Goal: Task Accomplishment & Management: Complete application form

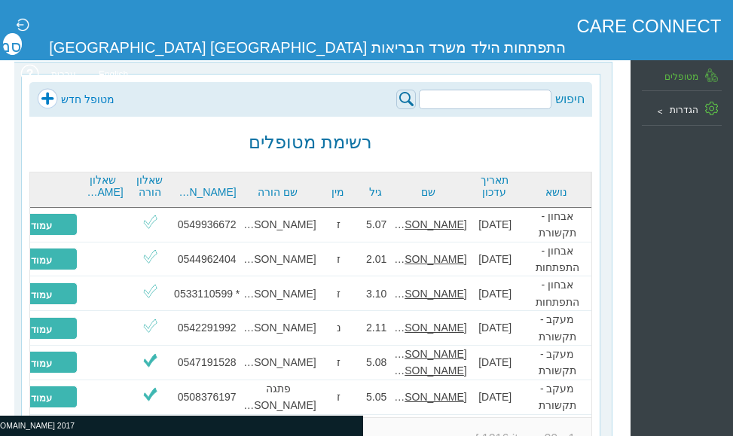
click at [61, 99] on link "מטופל חדש" at bounding box center [76, 99] width 78 height 23
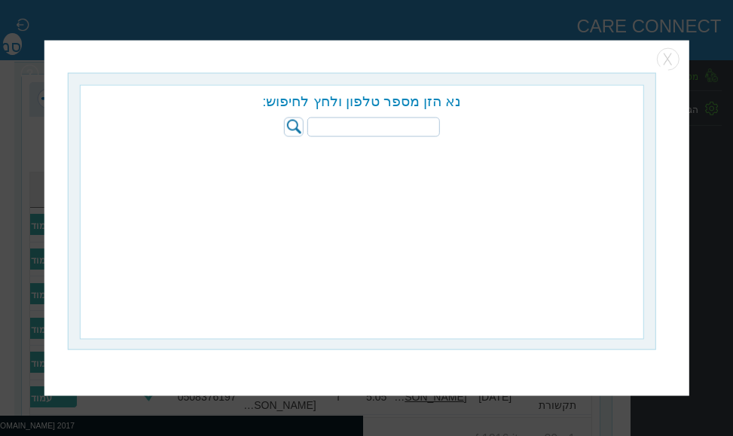
paste input "052-4465346"
type input "052-4465346"
click at [291, 129] on img at bounding box center [294, 127] width 20 height 20
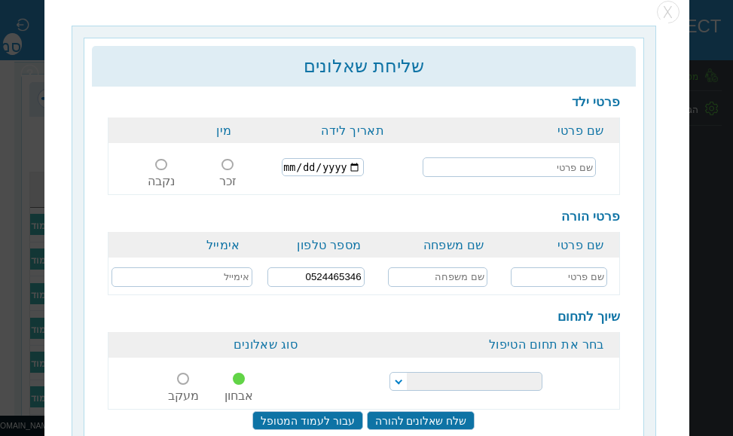
click at [497, 156] on td at bounding box center [509, 168] width 220 height 48
click at [498, 163] on input "text" at bounding box center [508, 168] width 173 height 20
type input "t"
type input "אבישי גאני"
click at [309, 166] on input "date" at bounding box center [323, 168] width 82 height 18
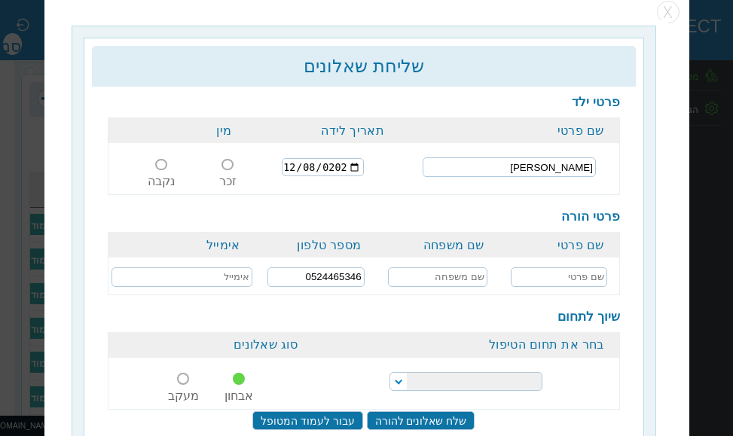
type input "2021-12-08"
click at [242, 163] on label "זכר" at bounding box center [227, 177] width 36 height 28
click at [242, 174] on input "זכר" at bounding box center [228, 174] width 28 height 0
click at [587, 269] on input "text" at bounding box center [559, 277] width 96 height 20
type input "מיכל"
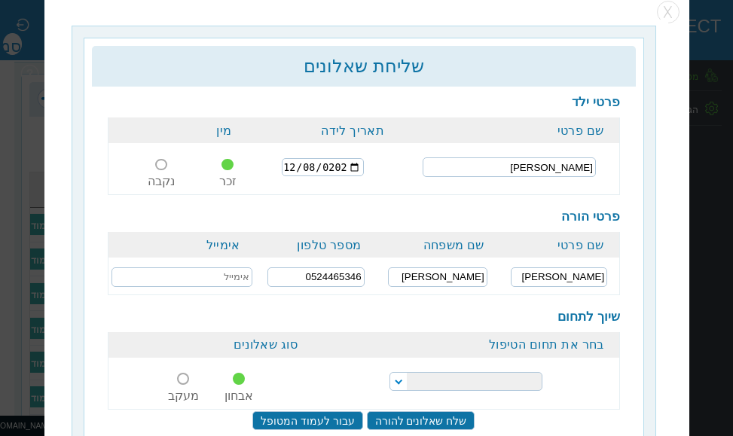
type input "גאני"
click at [456, 383] on select "הפרעות קשב וריכוז התפתחות הילד התפתחות ותקשורת" at bounding box center [465, 382] width 152 height 19
select select "20"
click at [394, 373] on select "הפרעות קשב וריכוז התפתחות הילד התפתחות ותקשורת" at bounding box center [465, 382] width 152 height 19
click at [419, 418] on input "שלח שאלונים להורה" at bounding box center [420, 421] width 108 height 19
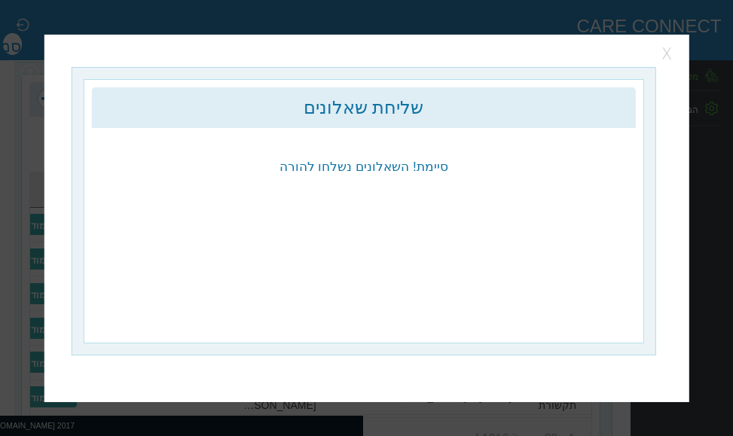
click at [665, 47] on button "button" at bounding box center [668, 53] width 23 height 23
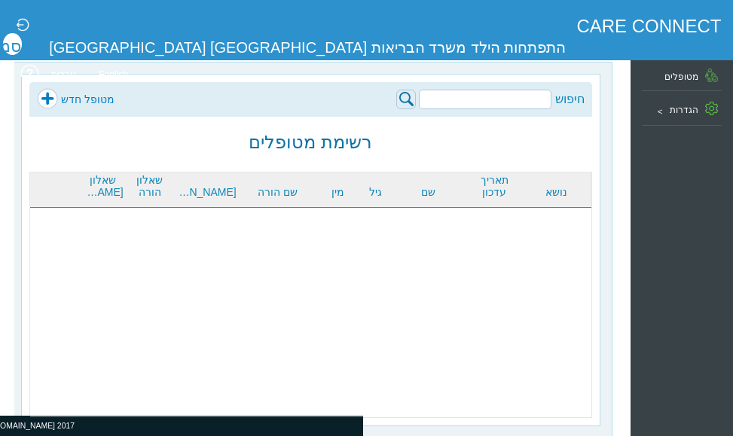
click at [49, 97] on link "מטופל חדש" at bounding box center [76, 99] width 78 height 23
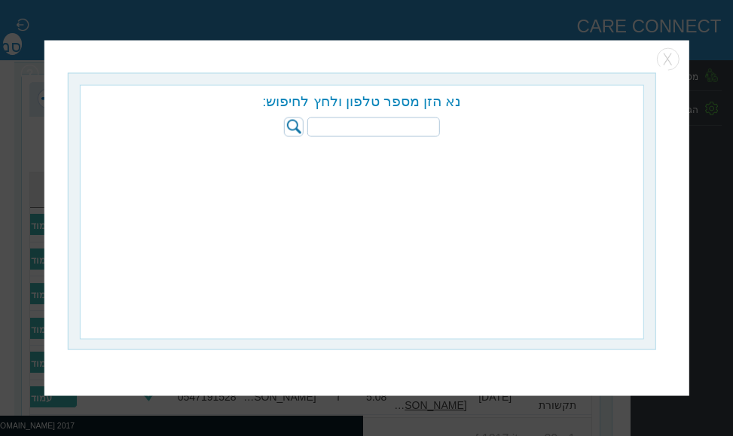
paste input "050-3456894"
type input "050-3456894"
click at [297, 128] on img at bounding box center [294, 127] width 20 height 20
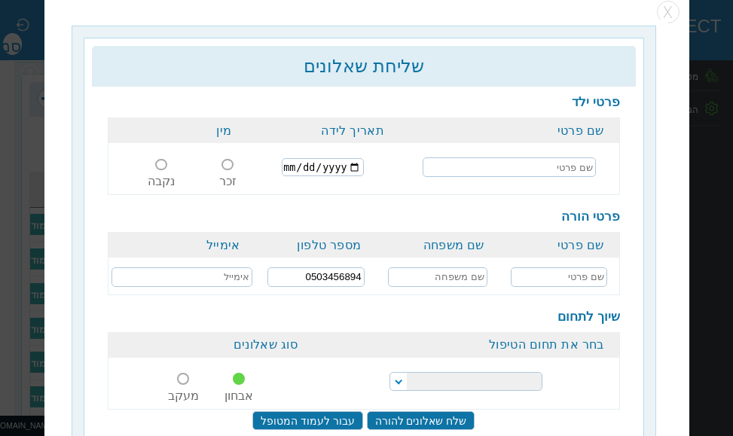
click at [541, 175] on td at bounding box center [509, 168] width 220 height 48
drag, startPoint x: 541, startPoint y: 168, endPoint x: 547, endPoint y: 163, distance: 8.6
click at [541, 168] on input "text" at bounding box center [508, 168] width 173 height 20
type input "ינאי פיסקרב"
click at [304, 167] on input "date" at bounding box center [323, 168] width 82 height 18
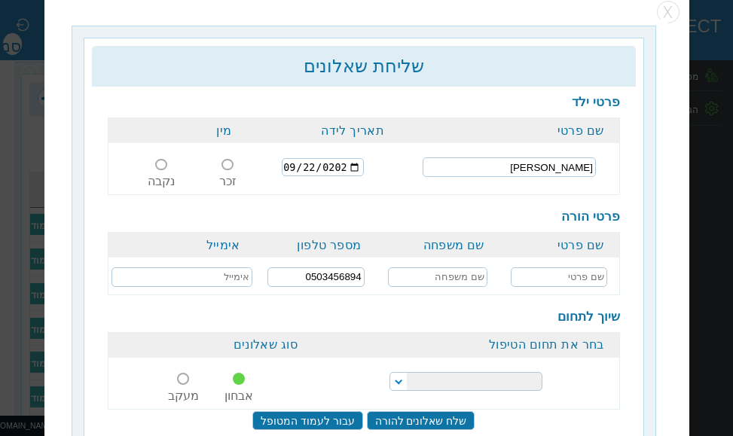
type input "2023-09-22"
click at [233, 166] on span at bounding box center [227, 165] width 12 height 12
click at [239, 174] on input "זכר" at bounding box center [228, 174] width 28 height 0
click at [552, 274] on input "text" at bounding box center [559, 277] width 96 height 20
type input "מור"
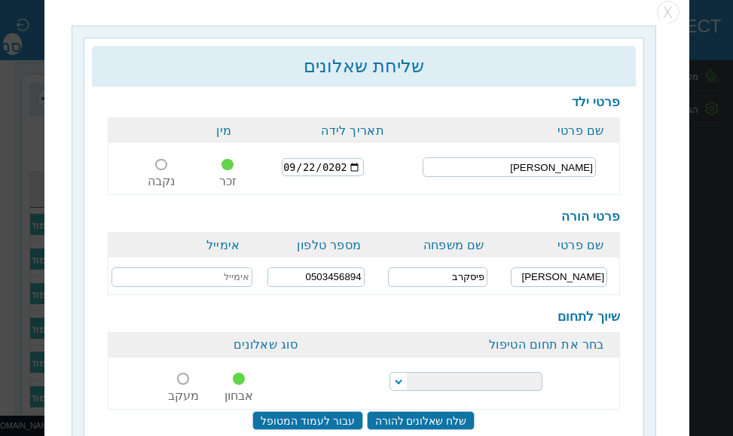
type input "פיסקרב"
click at [450, 377] on select "הפרעות קשב וריכוז התפתחות הילד התפתחות ותקשורת" at bounding box center [465, 382] width 152 height 19
select select "20"
click at [394, 373] on select "הפרעות קשב וריכוז התפתחות הילד התפתחות ותקשורת" at bounding box center [465, 382] width 152 height 19
click at [420, 417] on input "שלח שאלונים להורה" at bounding box center [420, 421] width 108 height 19
